Goal: Task Accomplishment & Management: Use online tool/utility

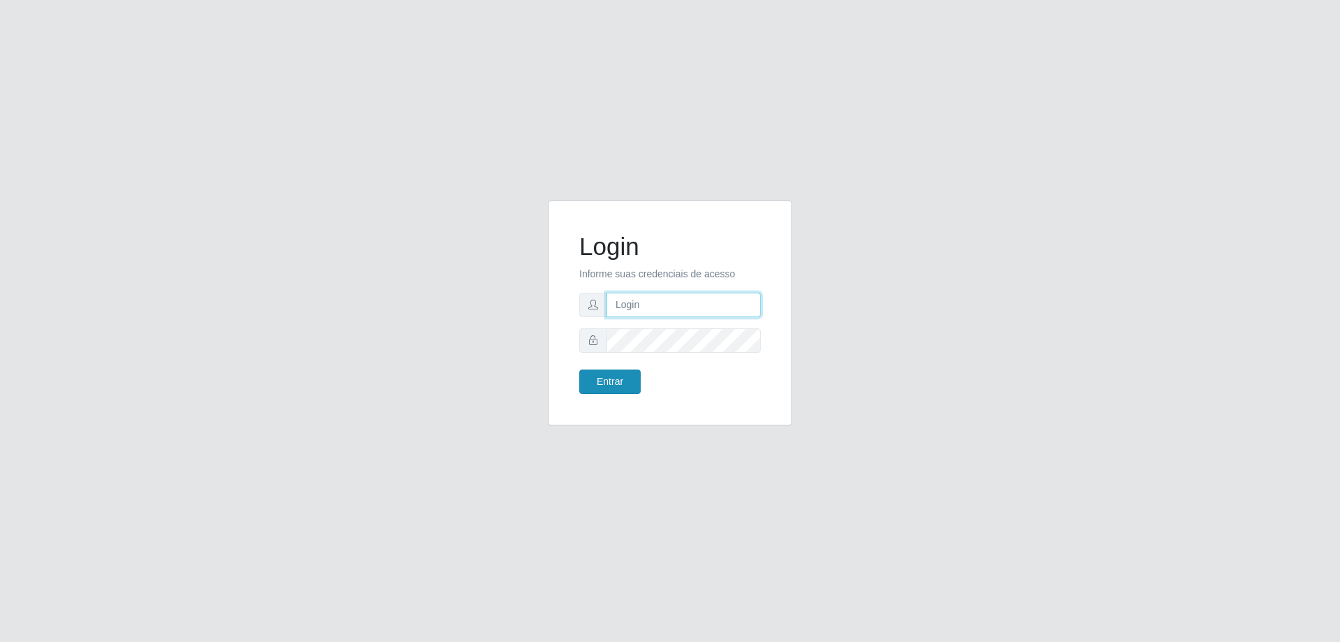
type input "[EMAIL_ADDRESS][DOMAIN_NAME]"
click at [628, 382] on button "Entrar" at bounding box center [609, 381] width 61 height 24
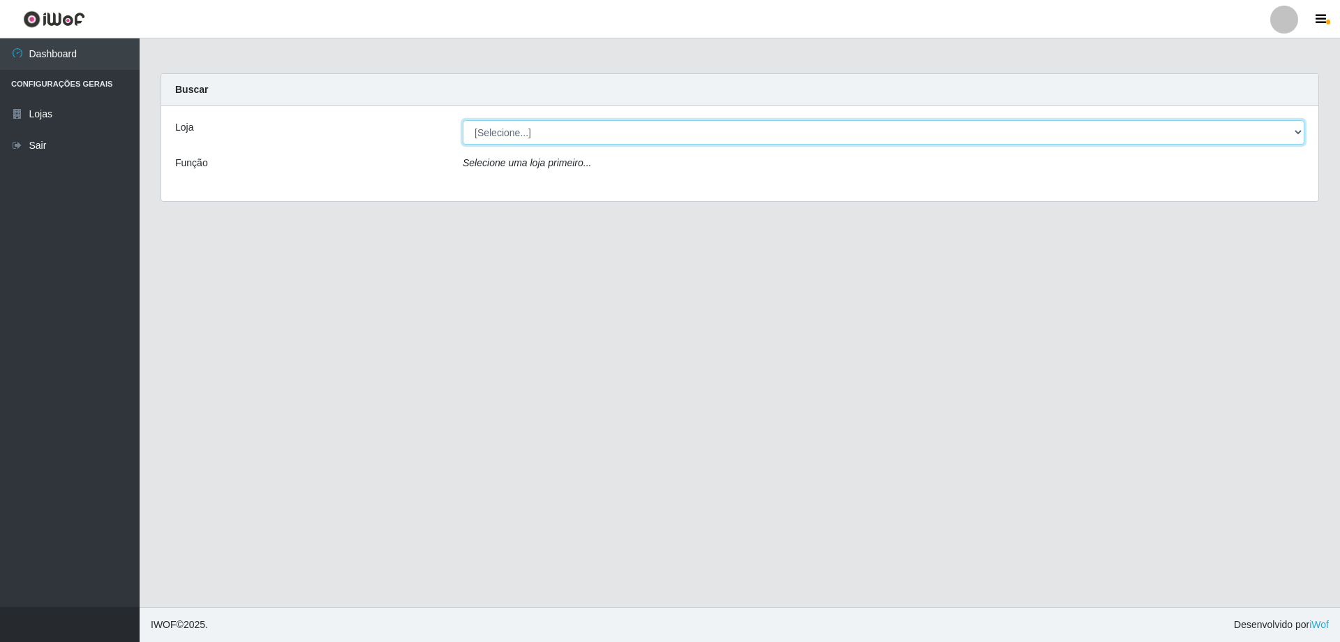
click at [1300, 136] on select "[Selecione...] SuperShow Bis - [GEOGRAPHIC_DATA]" at bounding box center [884, 132] width 842 height 24
select select "59"
click at [463, 120] on select "[Selecione...] SuperShow Bis - [GEOGRAPHIC_DATA]" at bounding box center [884, 132] width 842 height 24
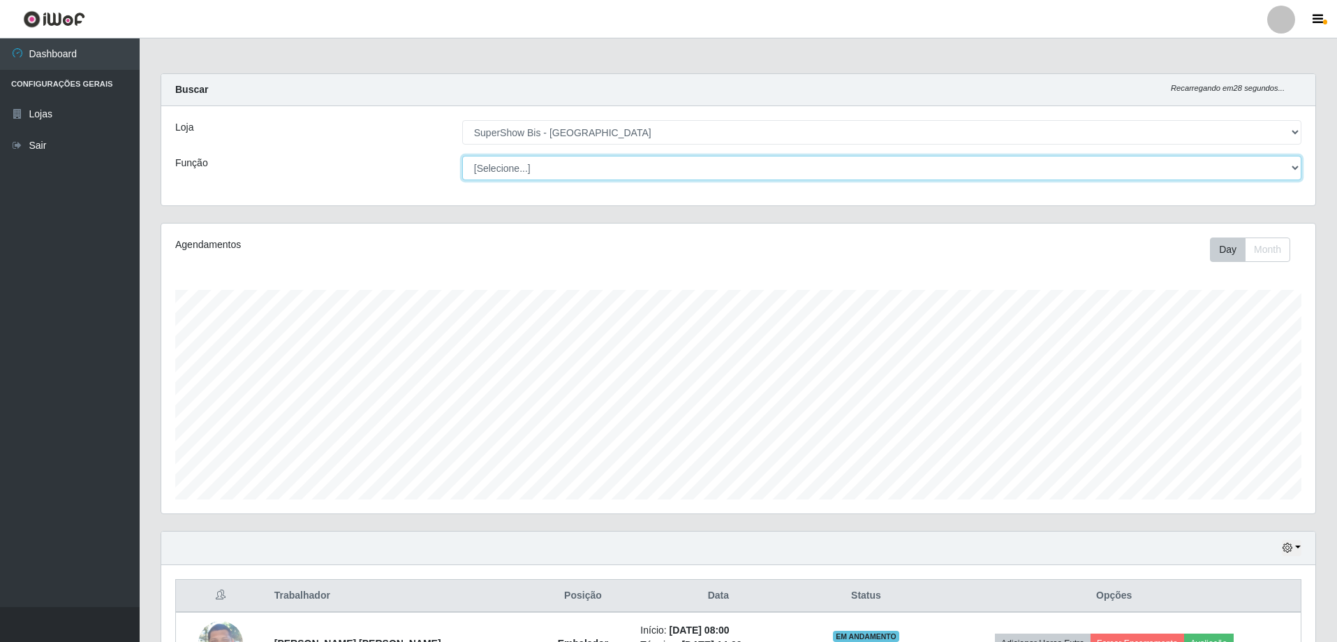
click at [638, 168] on select "[Selecione...] ASG ASG + ASG ++ Auxiliar de Cozinha Embalador Embalador + Embal…" at bounding box center [881, 168] width 839 height 24
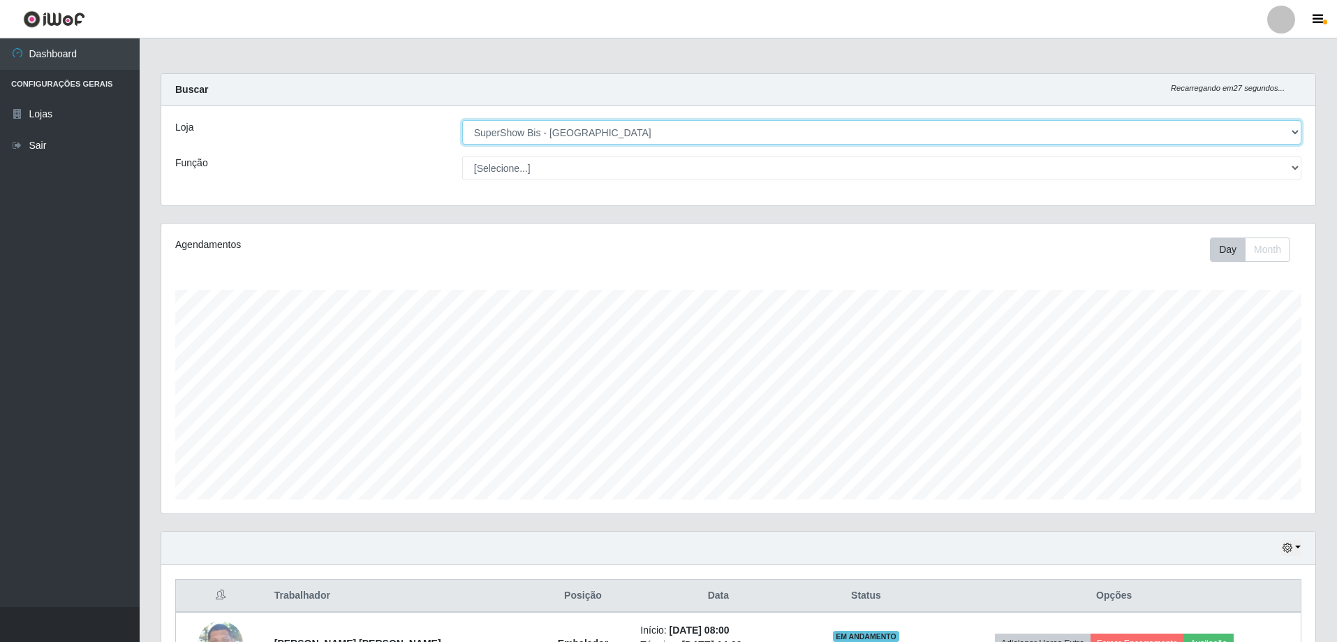
click at [641, 123] on select "[Selecione...] SuperShow Bis - [GEOGRAPHIC_DATA]" at bounding box center [881, 132] width 839 height 24
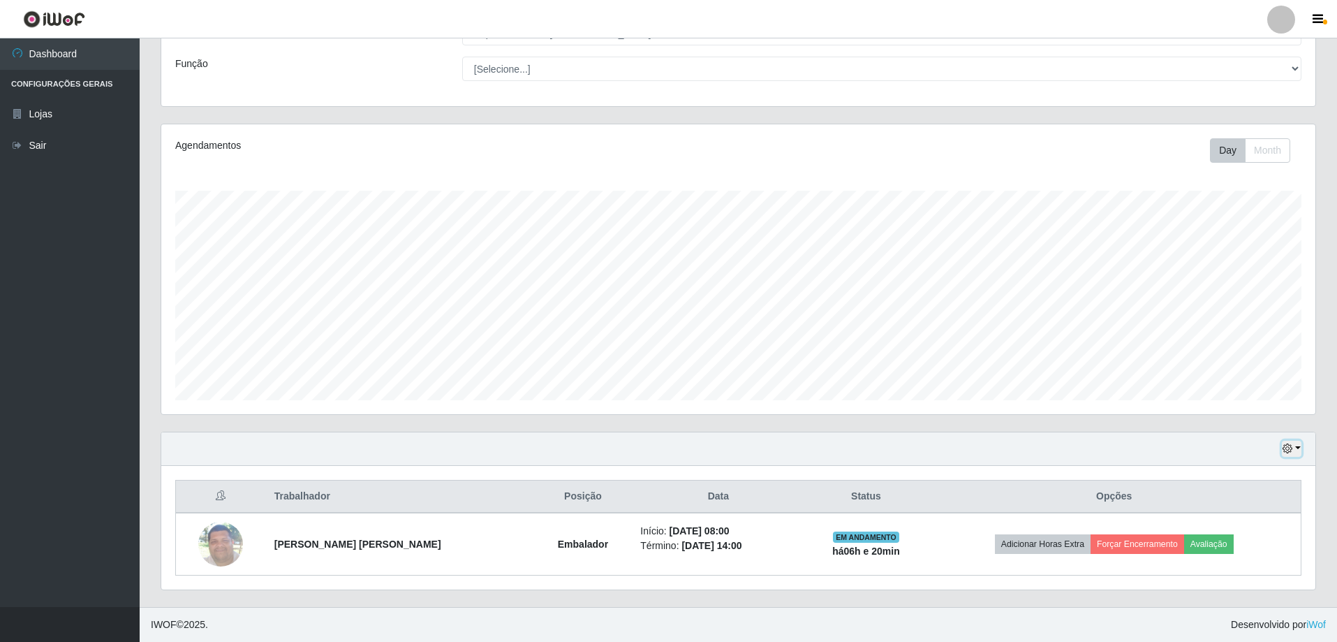
click at [1297, 449] on button "button" at bounding box center [1292, 449] width 20 height 16
click at [1231, 367] on button "3 dias" at bounding box center [1245, 367] width 110 height 29
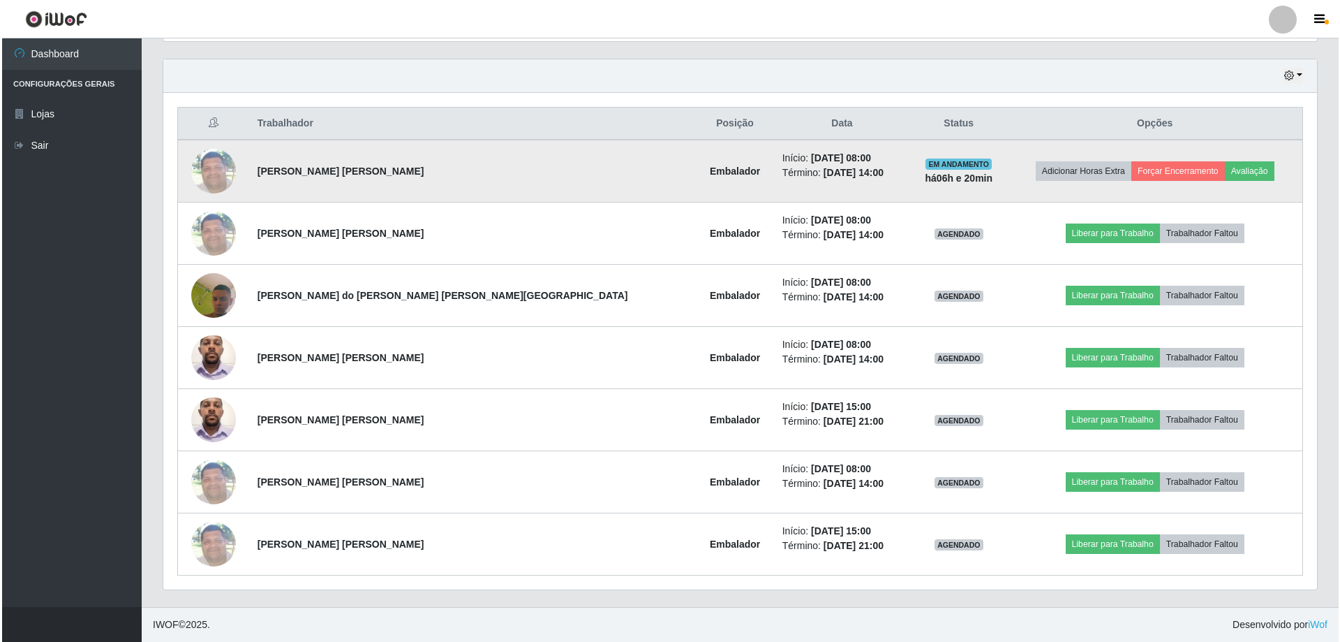
scroll to position [402, 0]
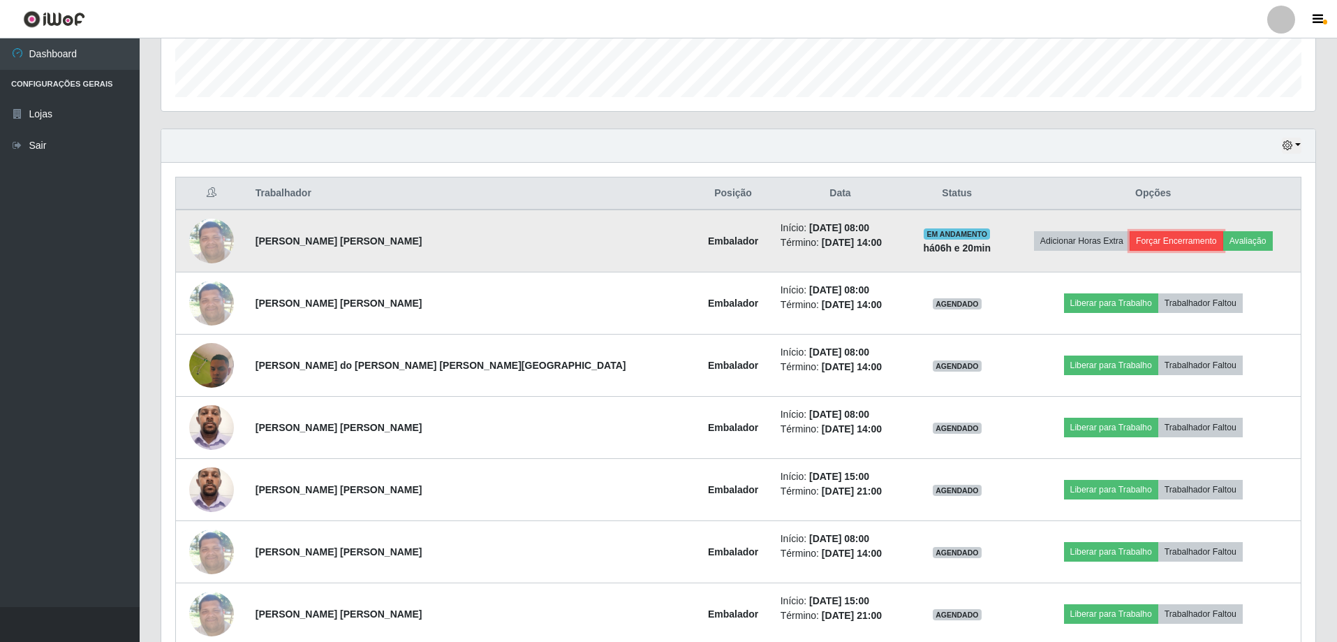
click at [1130, 236] on button "Forçar Encerramento" at bounding box center [1177, 241] width 94 height 20
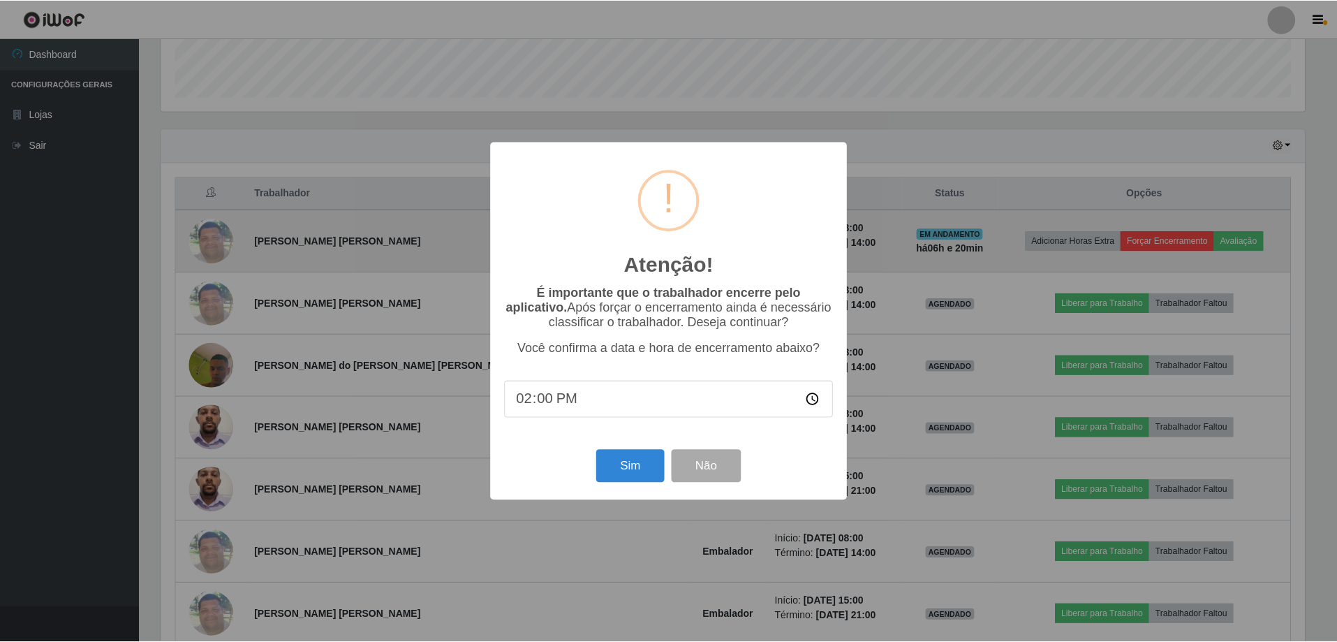
scroll to position [290, 1147]
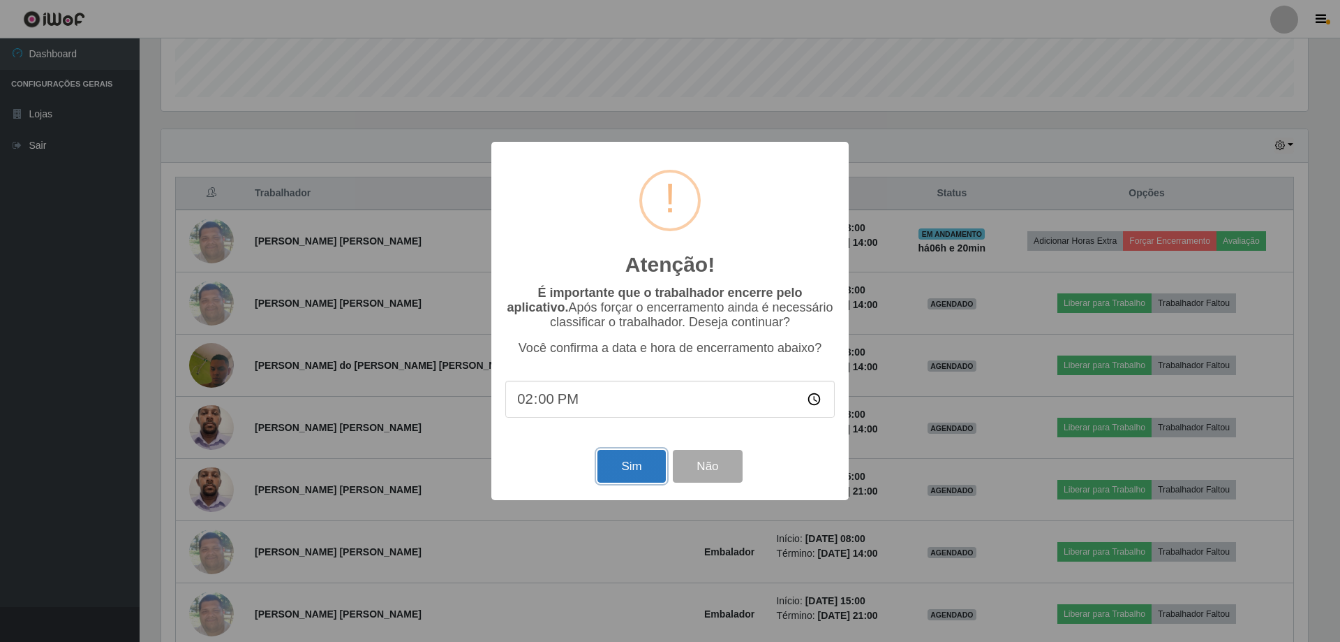
click at [634, 478] on button "Sim" at bounding box center [632, 466] width 68 height 33
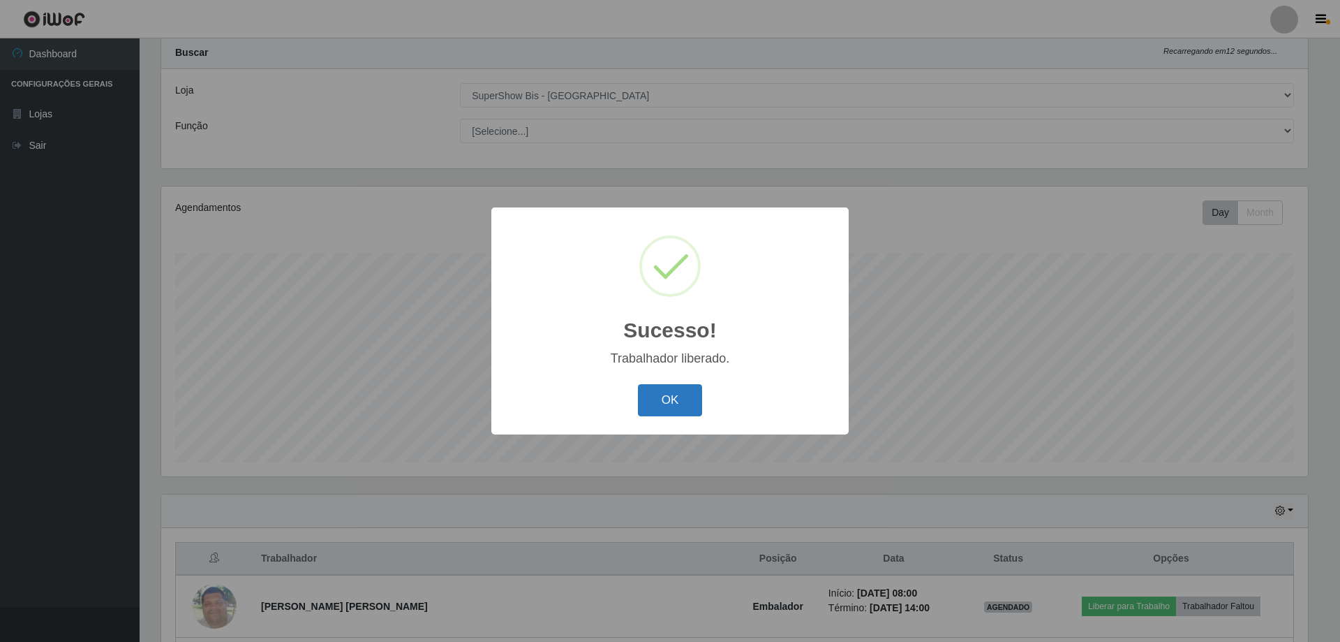
click at [657, 403] on button "OK" at bounding box center [670, 400] width 65 height 33
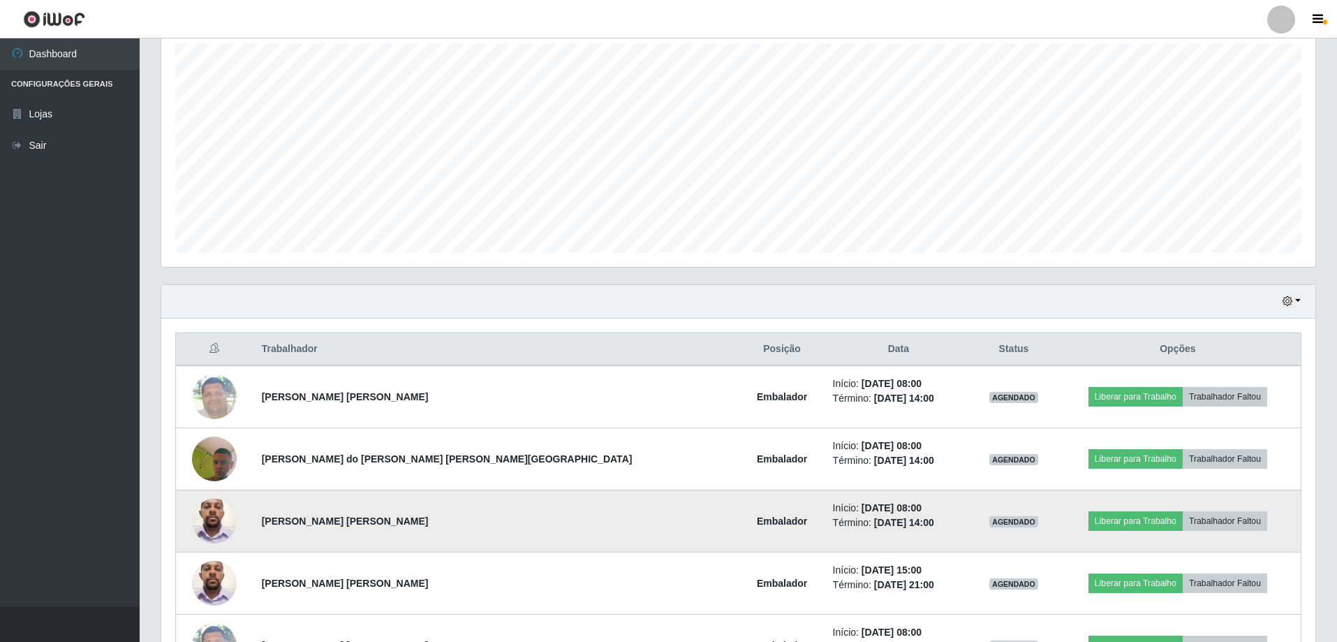
scroll to position [316, 0]
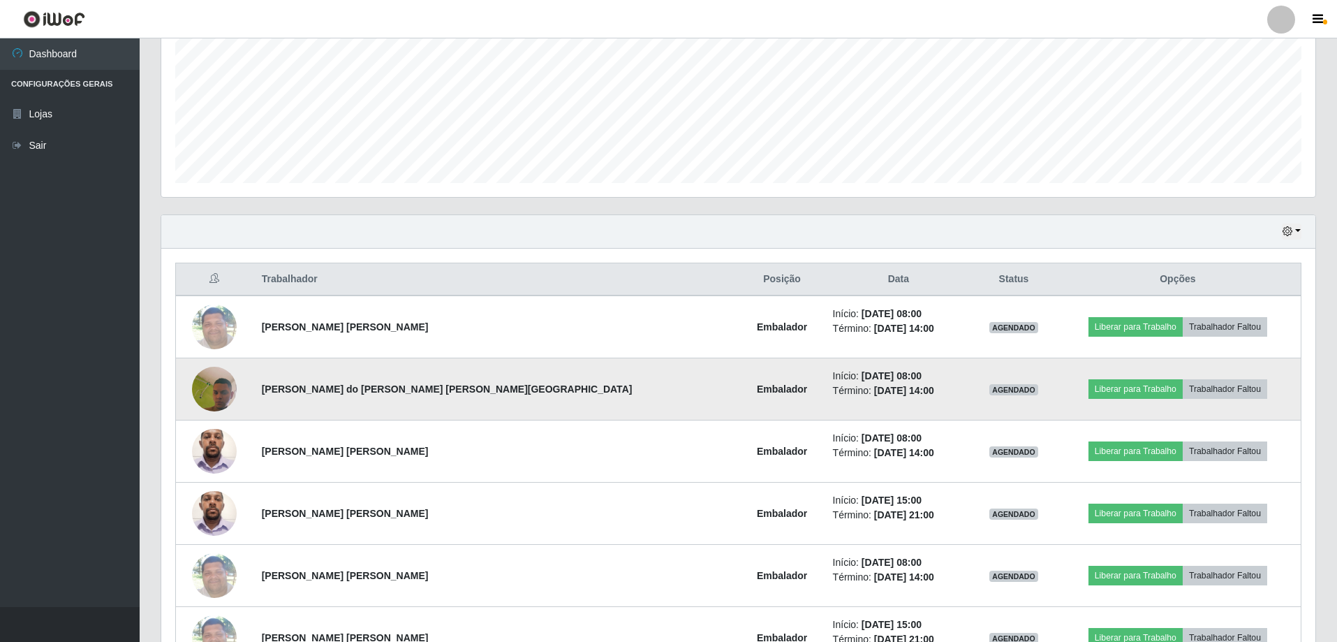
click at [232, 392] on img at bounding box center [214, 389] width 45 height 100
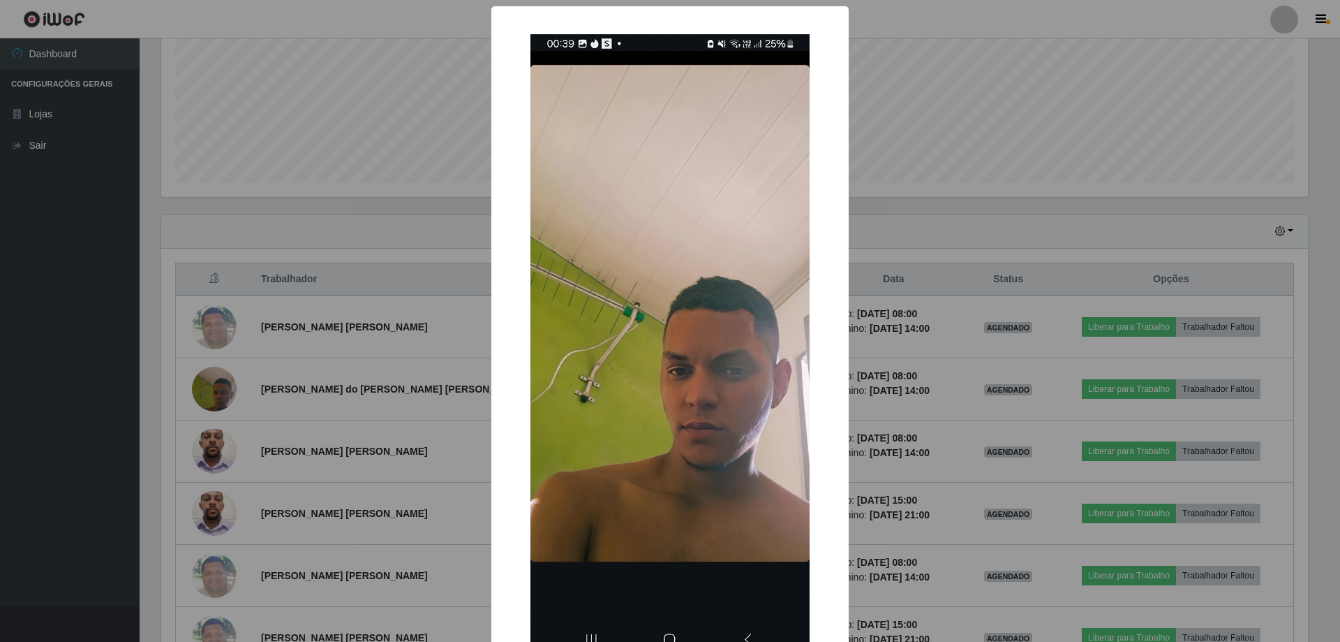
click at [888, 124] on div "× OK Cancel" at bounding box center [670, 321] width 1340 height 642
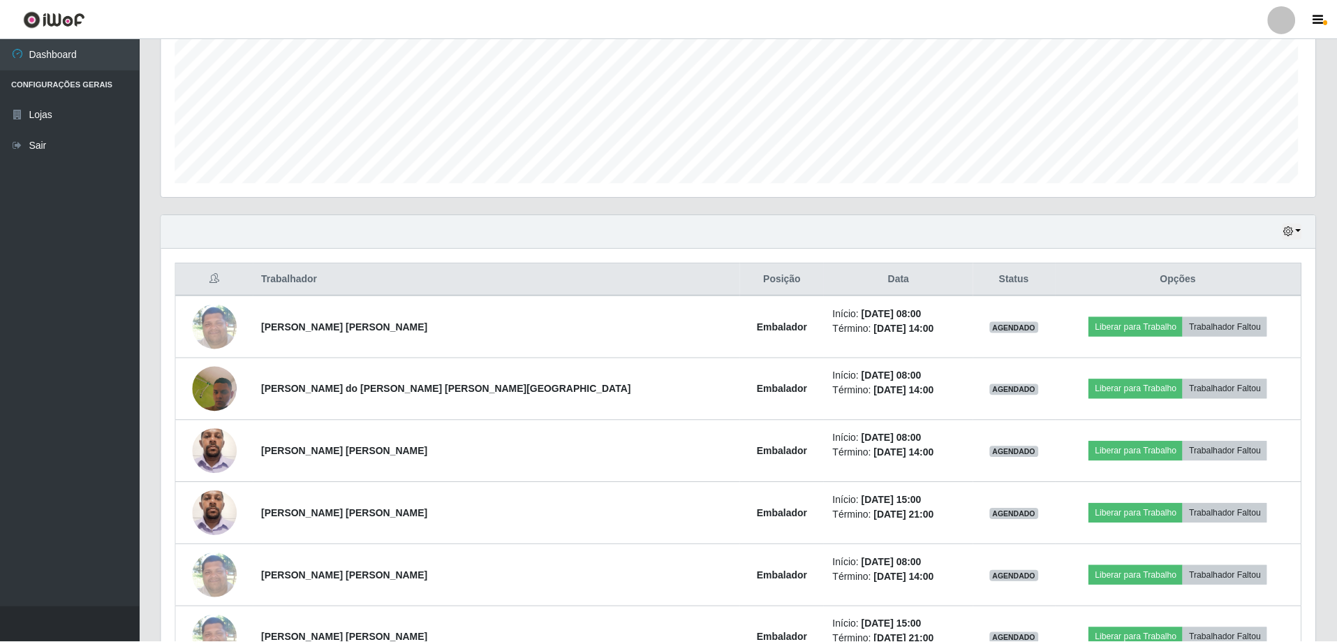
scroll to position [290, 1154]
